Goal: Information Seeking & Learning: Find specific fact

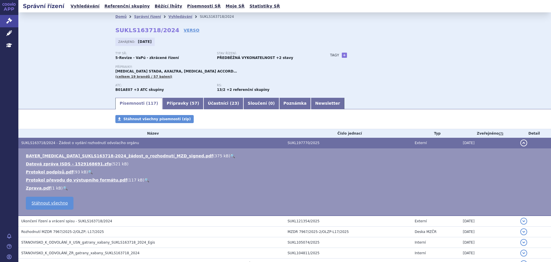
scroll to position [86, 0]
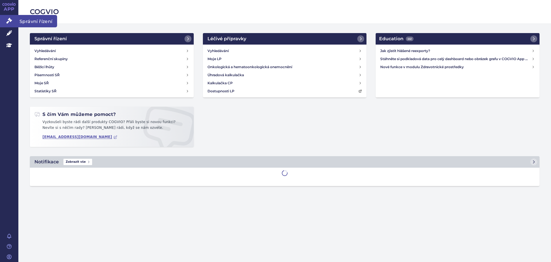
click at [5, 19] on link "Správní řízení" at bounding box center [9, 21] width 18 height 12
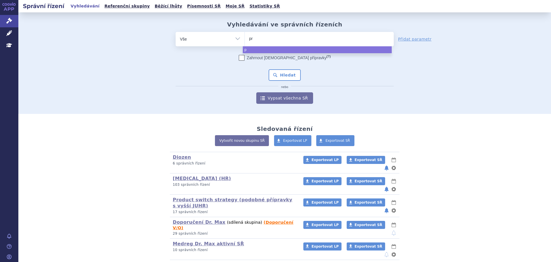
type input "pre"
type input "prega"
type input "pregab"
type input "pregaba"
type input "pregabal"
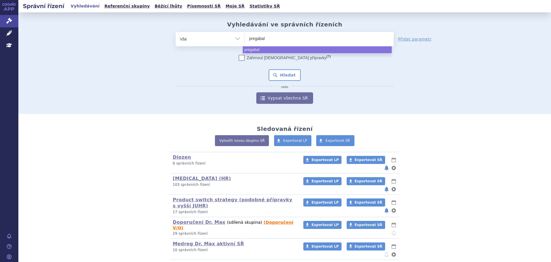
type input "pregabali"
type input "pregabalin"
type input "pregabalin me"
type input "pregabalin medr"
type input "pregabalin medreg"
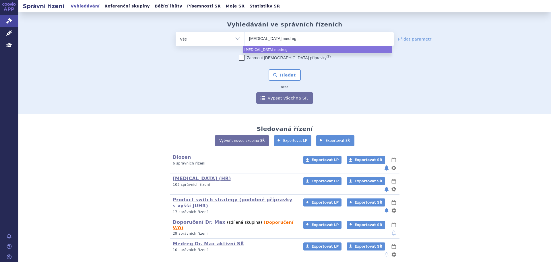
select select "pregabalin medreg"
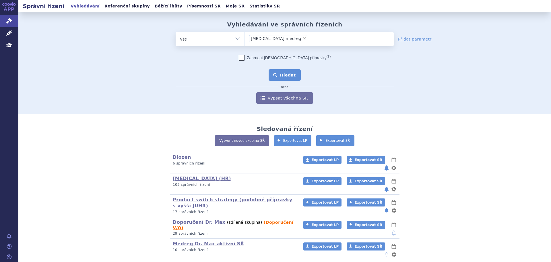
click at [280, 78] on button "Hledat" at bounding box center [285, 74] width 32 height 11
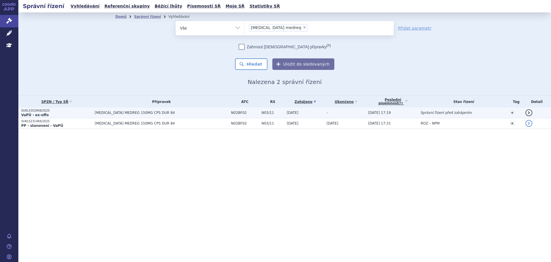
click at [133, 114] on span "PREGABALIN MEDREG 150MG CPS DUR 84" at bounding box center [161, 113] width 133 height 4
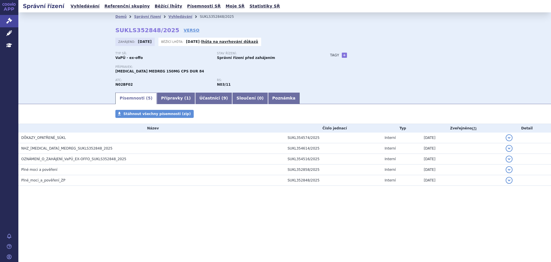
click at [357, 88] on div "Typ SŘ: VaPÚ - ex-offo Stav řízení: Správní řízení před zahájením Přípravek: [M…" at bounding box center [284, 72] width 339 height 40
click at [149, 16] on link "Správní řízení" at bounding box center [147, 17] width 27 height 4
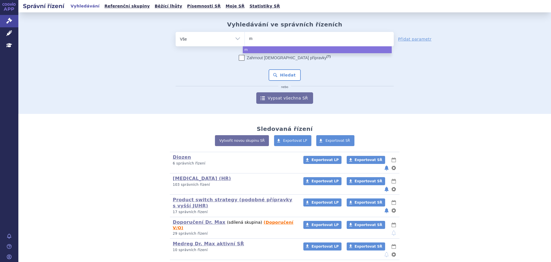
type input "mo"
type input "mont"
type input "montel"
type input "montelu"
type input "monteluka"
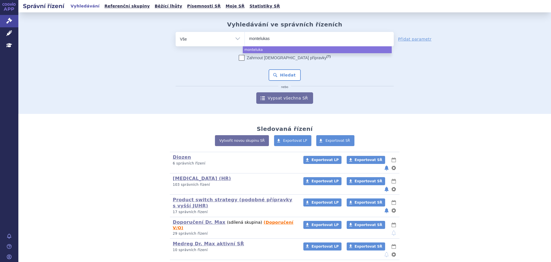
type input "montelukast"
type input "montelukast me"
type input "montelukast medr"
type input "montelukast medreg"
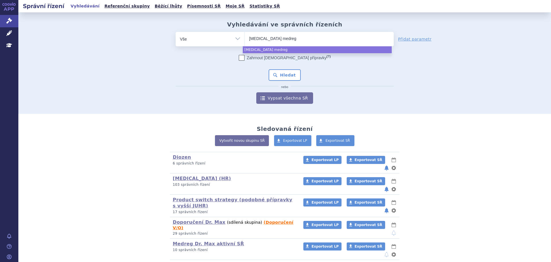
select select "montelukast medreg"
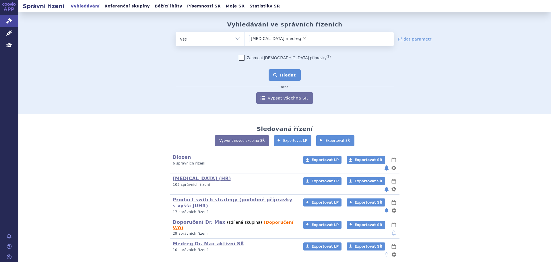
click at [282, 72] on button "Hledat" at bounding box center [285, 74] width 32 height 11
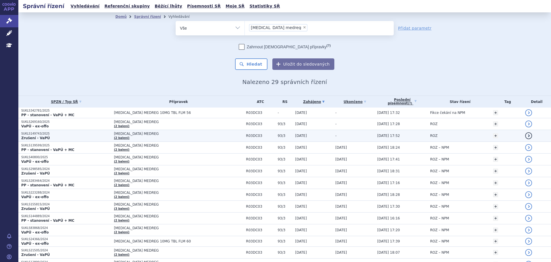
click at [89, 136] on p "Zrušení - VaPÚ" at bounding box center [66, 138] width 90 height 5
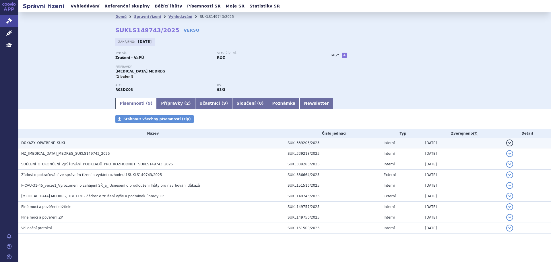
click at [506, 143] on button "detail" at bounding box center [509, 142] width 7 height 7
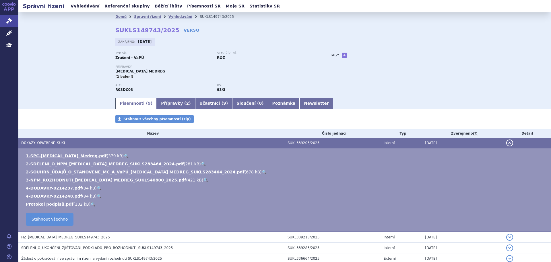
click at [506, 143] on button "detail" at bounding box center [509, 142] width 7 height 7
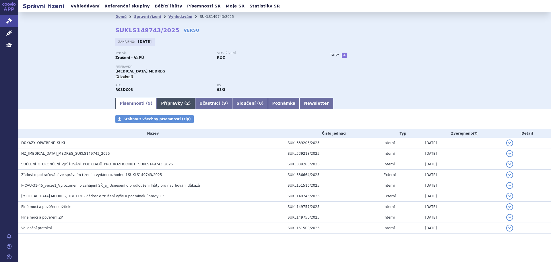
drag, startPoint x: 160, startPoint y: 104, endPoint x: 153, endPoint y: 102, distance: 7.6
click at [160, 104] on link "Přípravky ( 2 )" at bounding box center [176, 103] width 38 height 11
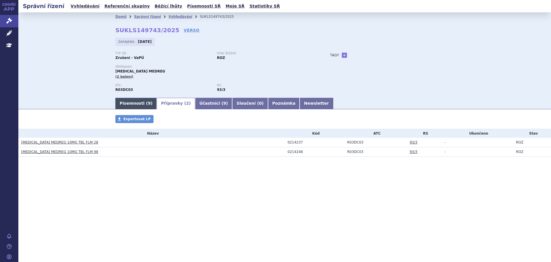
click at [129, 99] on link "Písemnosti ( 9 )" at bounding box center [135, 103] width 41 height 11
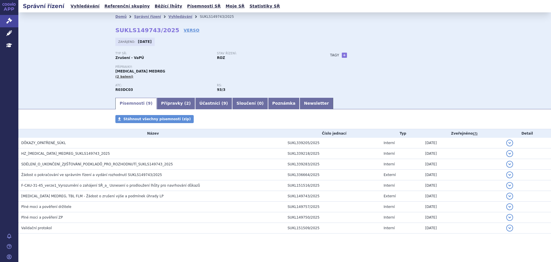
click at [465, 68] on div "Domů Správní řízení Vyhledávání SUKLS149743/2025 SUKLS149743/2025 VERSO Zahájen…" at bounding box center [284, 54] width 533 height 84
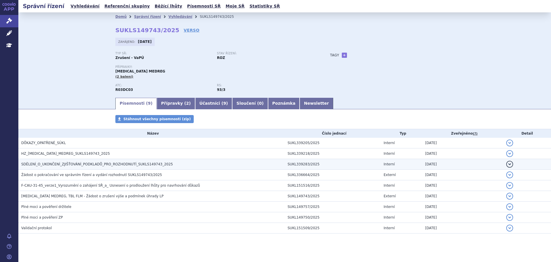
click at [506, 164] on button "detail" at bounding box center [509, 163] width 7 height 7
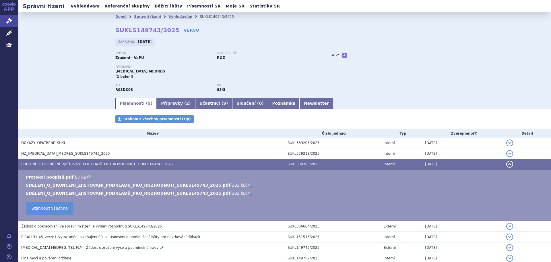
click at [247, 183] on link "🔍" at bounding box center [249, 185] width 5 height 5
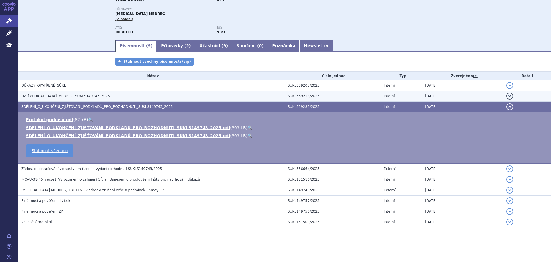
click at [506, 95] on button "detail" at bounding box center [509, 95] width 7 height 7
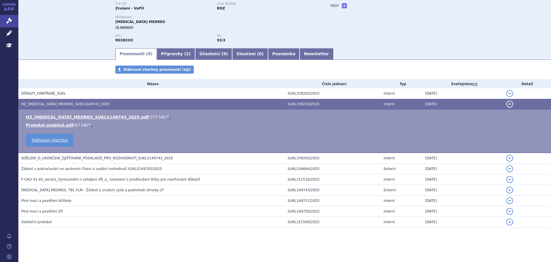
click at [166, 116] on link "🔍" at bounding box center [168, 117] width 5 height 5
click at [88, 125] on link "🔍" at bounding box center [90, 125] width 5 height 5
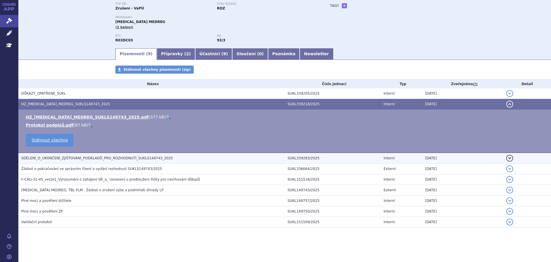
click at [118, 158] on span "SDĚLENÍ_O_UKONČENÍ_ZJIŠŤOVÁNÍ_PODKLADŮ_PRO_ROZHODNUTÍ_SUKLS149743_2025" at bounding box center [97, 158] width 152 height 4
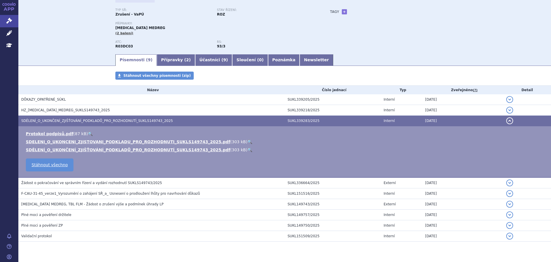
scroll to position [57, 0]
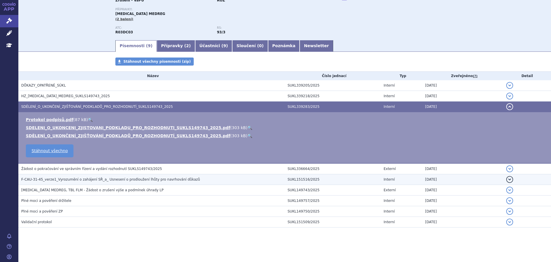
click at [111, 182] on h3 "F-CAU-31-45_verze1_Vyrozumění o zahájení SŘ_a_ Usnesení o prodloužení lhůty pro…" at bounding box center [153, 179] width 264 height 6
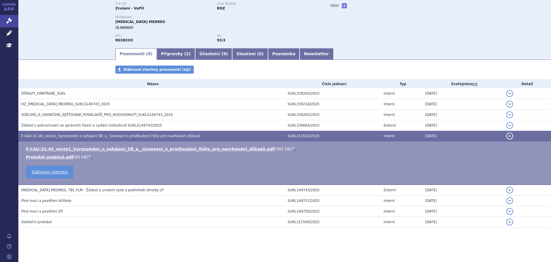
scroll to position [49, 0]
click at [292, 148] on link "🔍" at bounding box center [294, 148] width 5 height 5
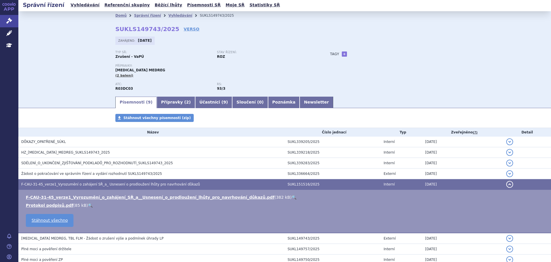
scroll to position [0, 0]
